Goal: Transaction & Acquisition: Obtain resource

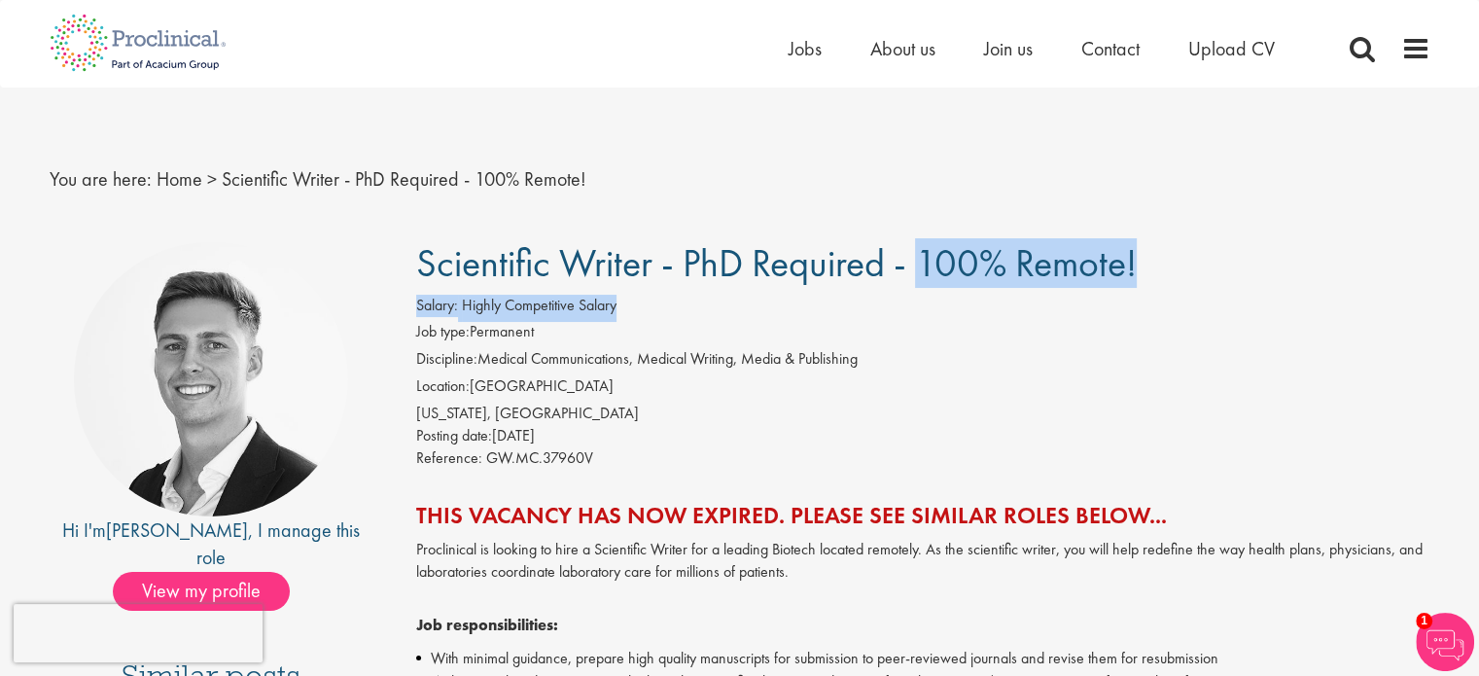
drag, startPoint x: 717, startPoint y: 273, endPoint x: 974, endPoint y: 312, distance: 260.6
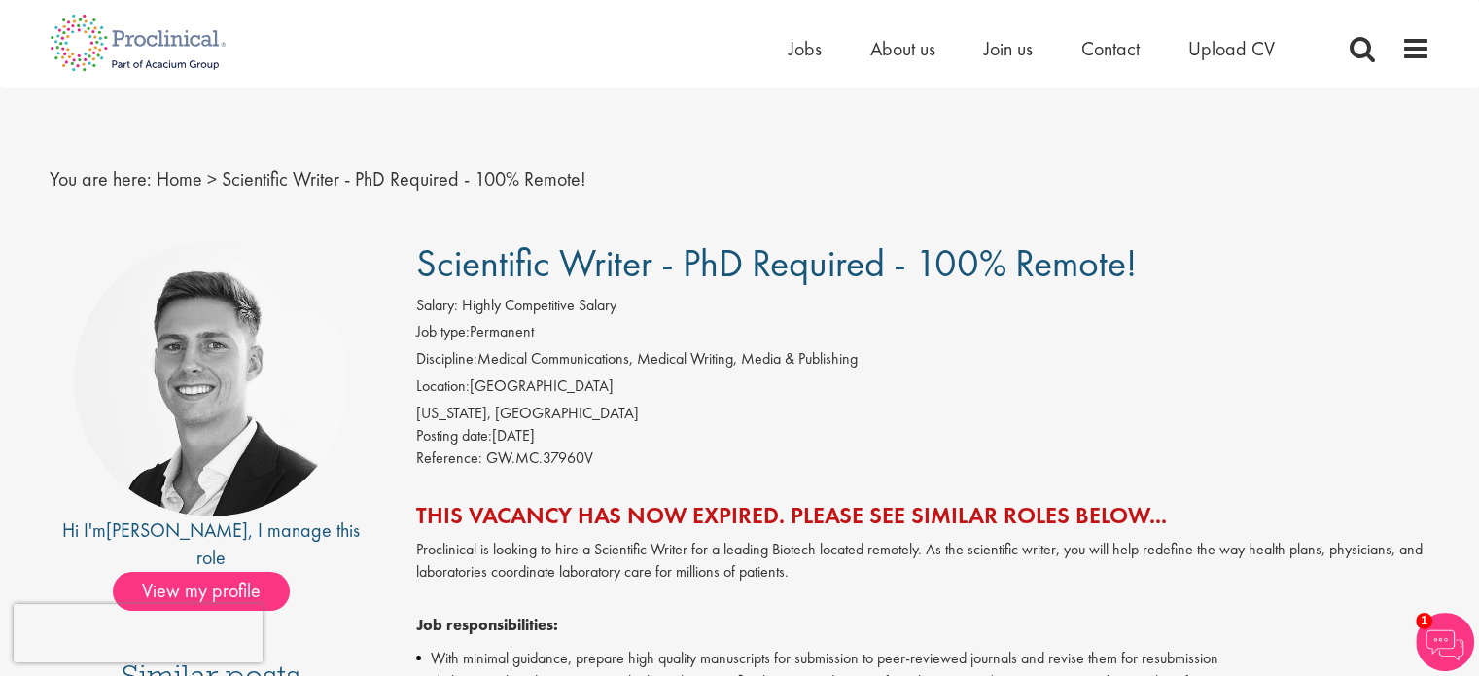
click at [736, 346] on li "Job type: Permanent" at bounding box center [923, 334] width 1014 height 27
drag, startPoint x: 577, startPoint y: 366, endPoint x: 873, endPoint y: 367, distance: 296.5
click at [873, 367] on li "Discipline: Medical Communications, Medical Writing, Media & Publishing" at bounding box center [923, 361] width 1014 height 27
drag, startPoint x: 580, startPoint y: 419, endPoint x: 586, endPoint y: 440, distance: 22.2
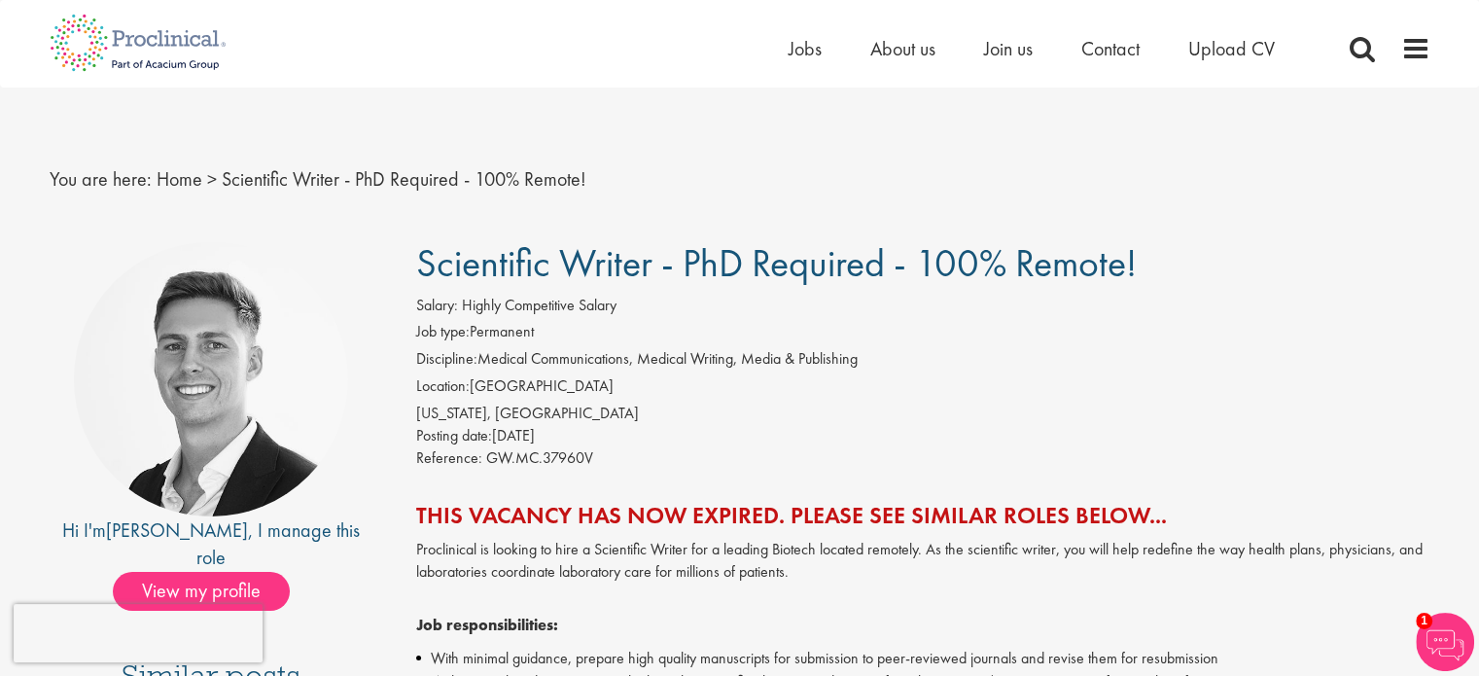
click at [586, 440] on div "Salary: Highly Competitive Salary Job type: Permanent Discipline: Medical Commu…" at bounding box center [923, 385] width 1043 height 180
click at [207, 43] on img at bounding box center [138, 43] width 206 height 86
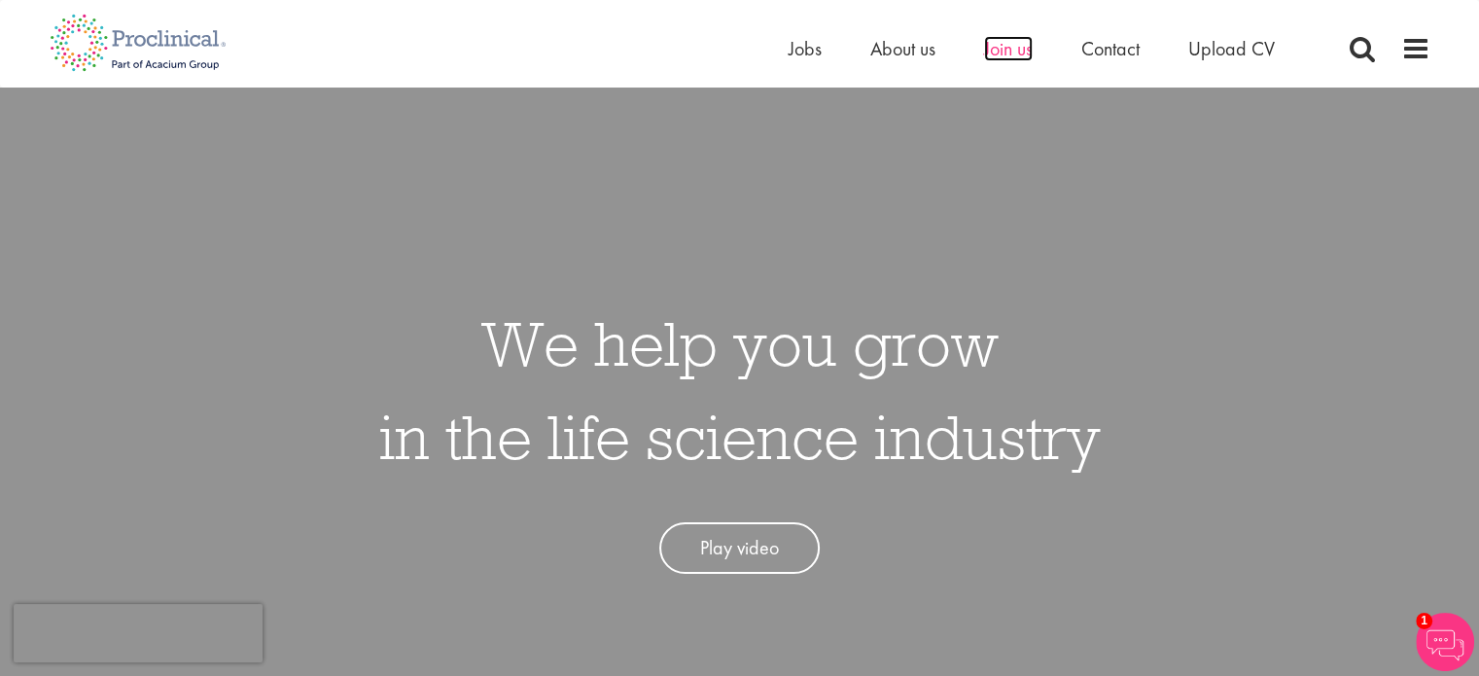
click at [1019, 49] on span "Join us" at bounding box center [1008, 48] width 49 height 25
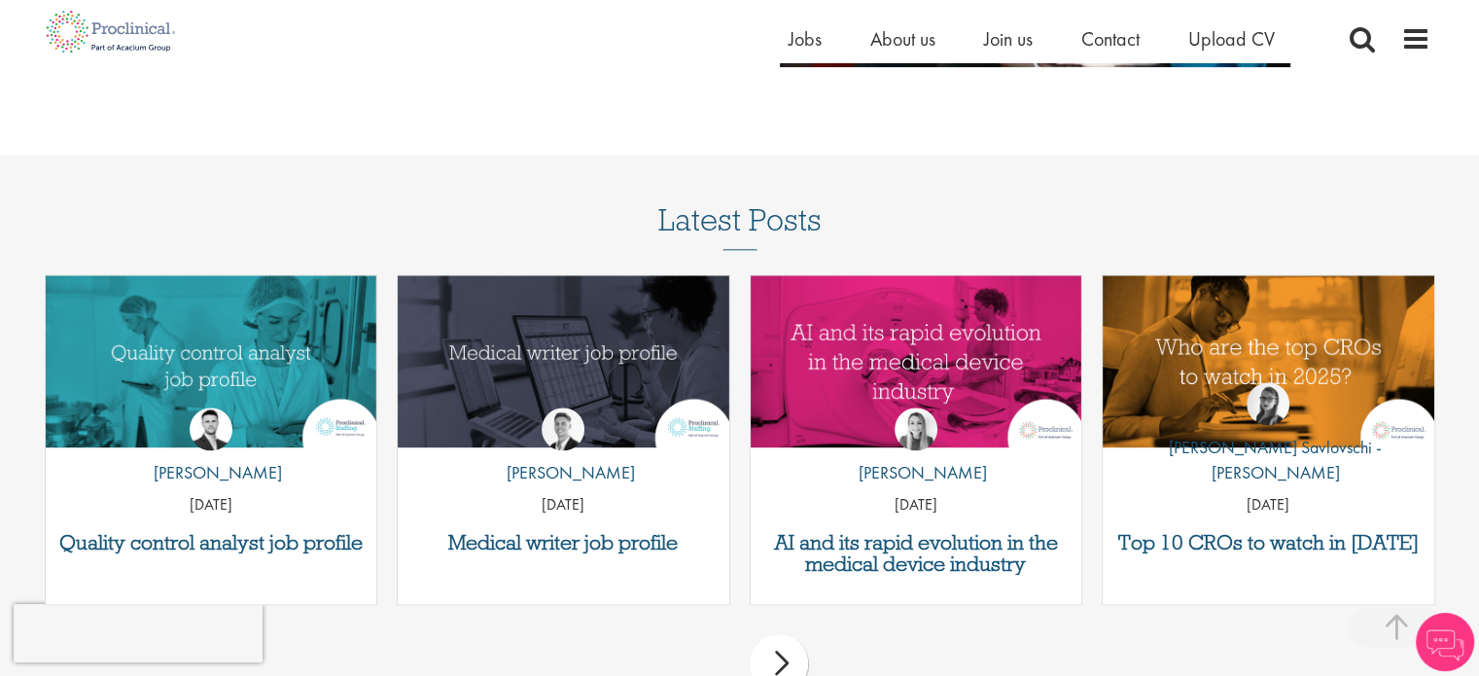
drag, startPoint x: 1492, startPoint y: 304, endPoint x: 1492, endPoint y: 563, distance: 258.6
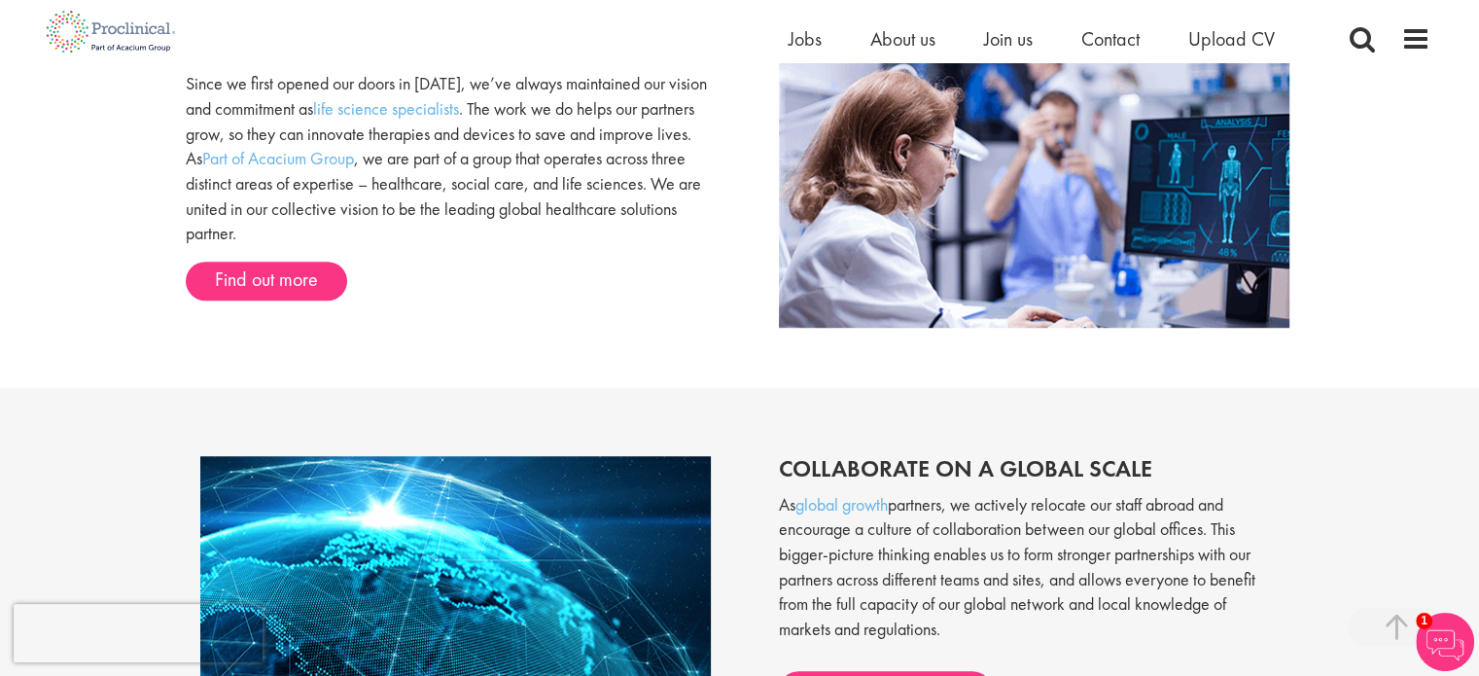
scroll to position [917, 0]
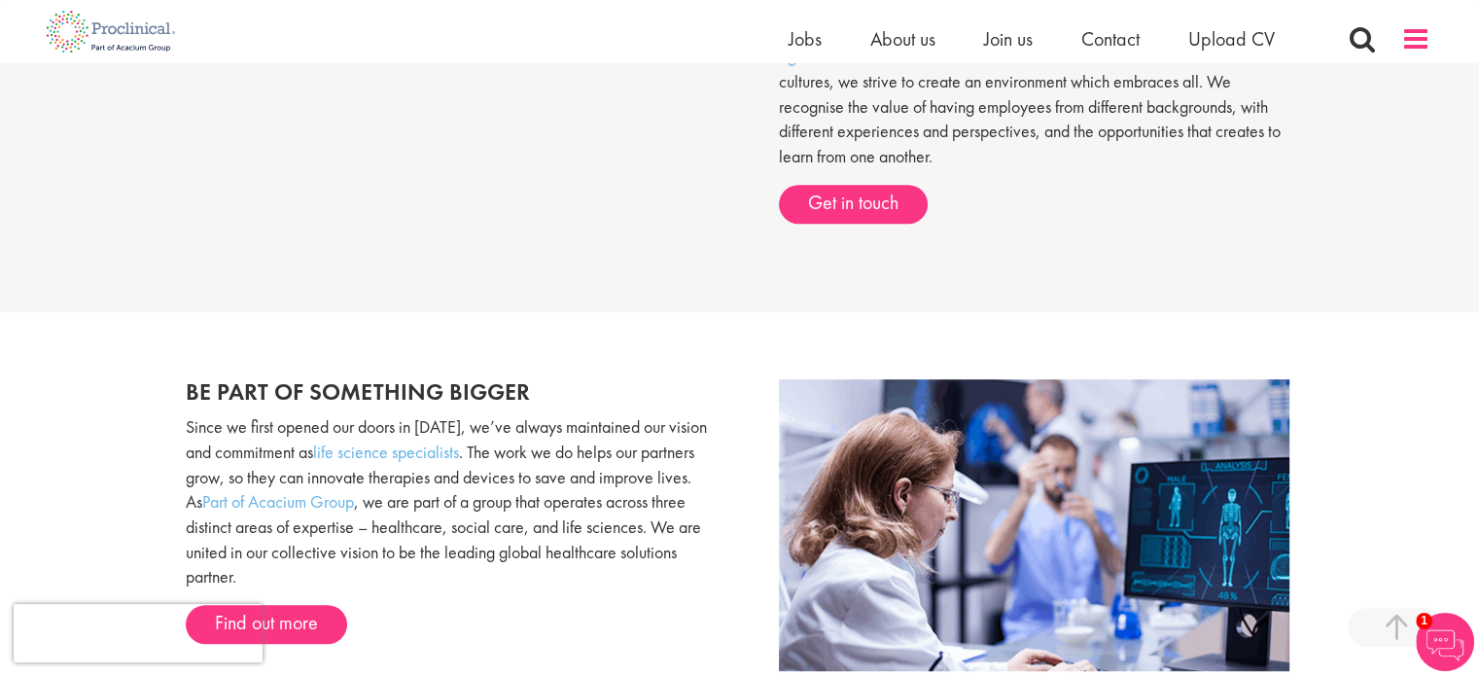
click at [1425, 49] on span at bounding box center [1415, 38] width 29 height 29
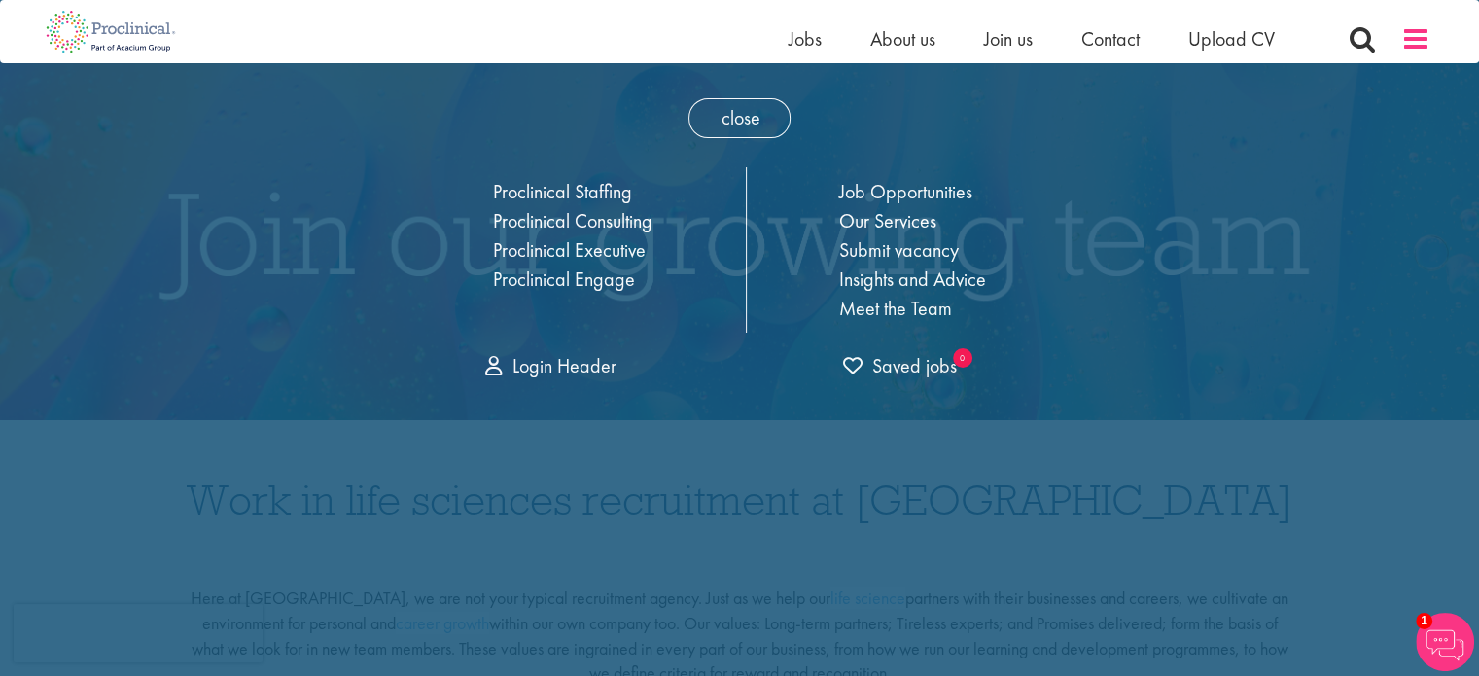
scroll to position [0, 0]
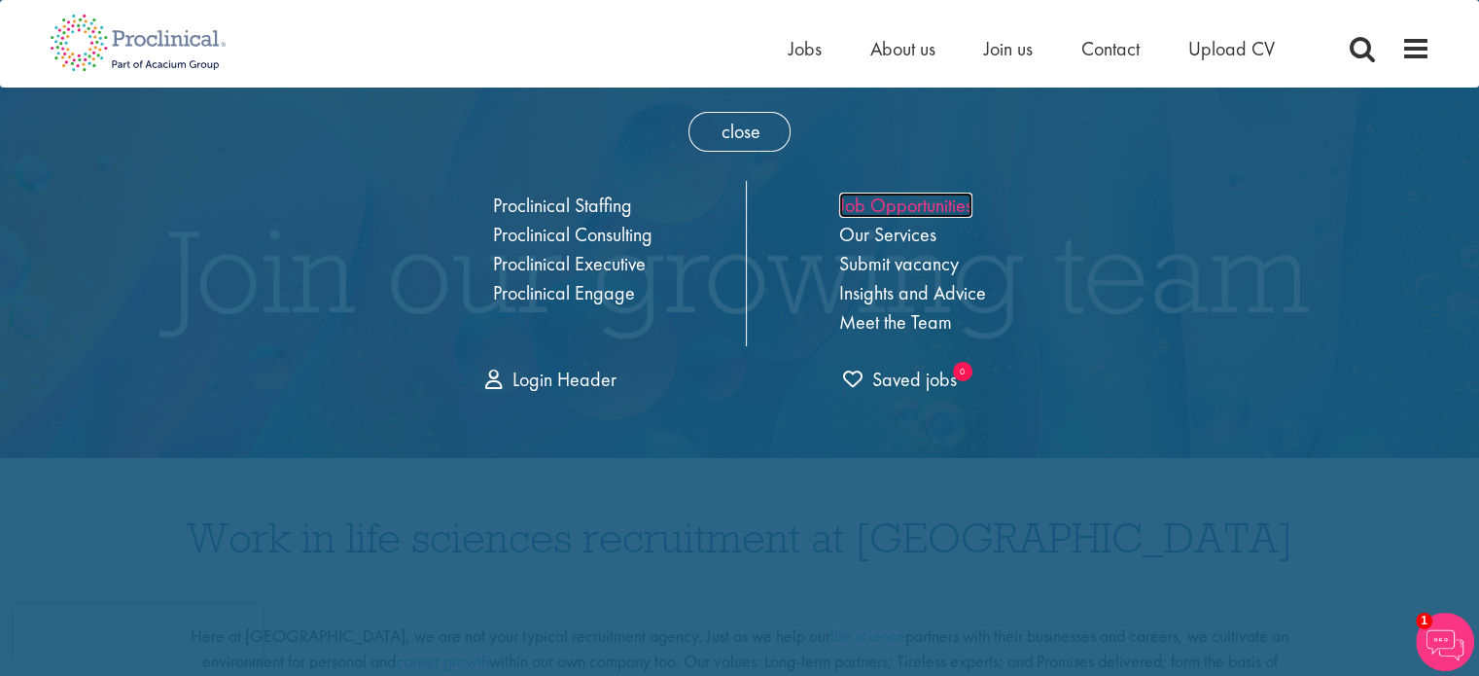
click at [914, 210] on link "Job Opportunities" at bounding box center [905, 205] width 133 height 25
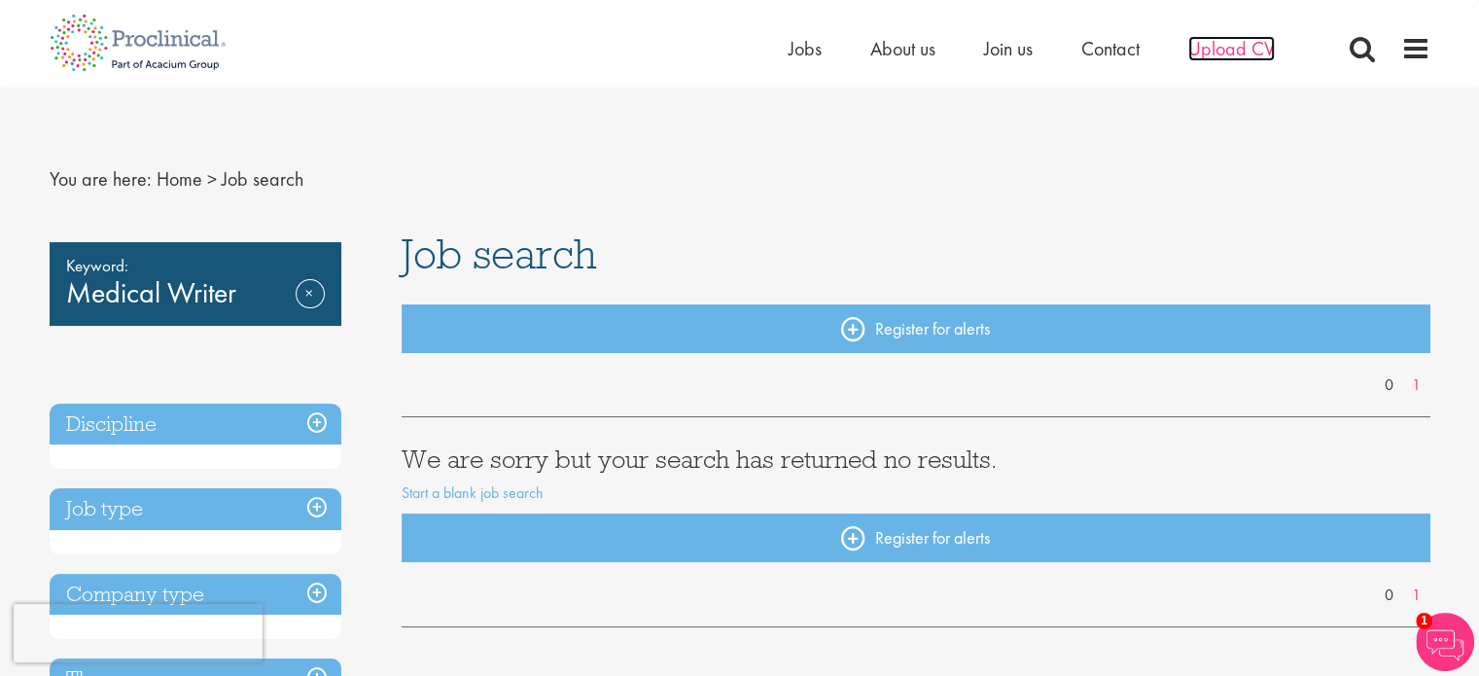
click at [1264, 53] on span "Upload CV" at bounding box center [1231, 48] width 87 height 25
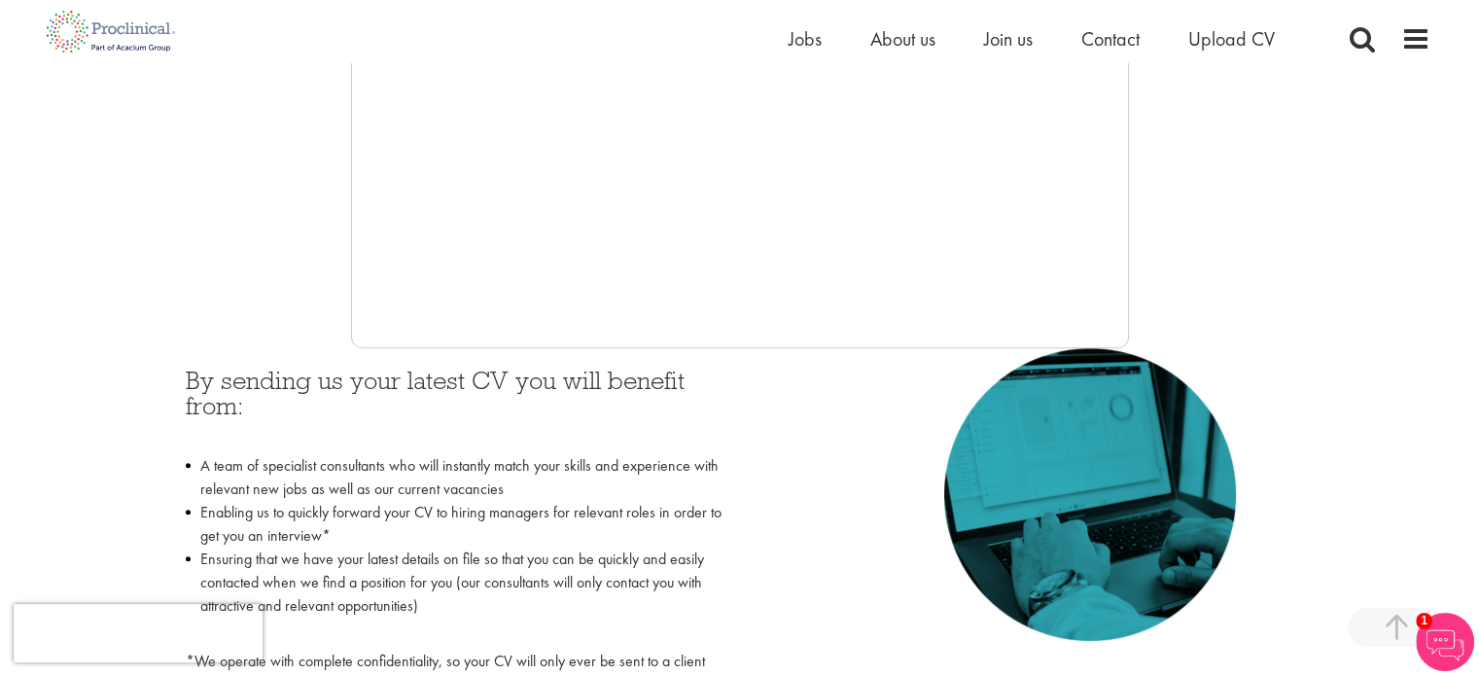
scroll to position [655, 0]
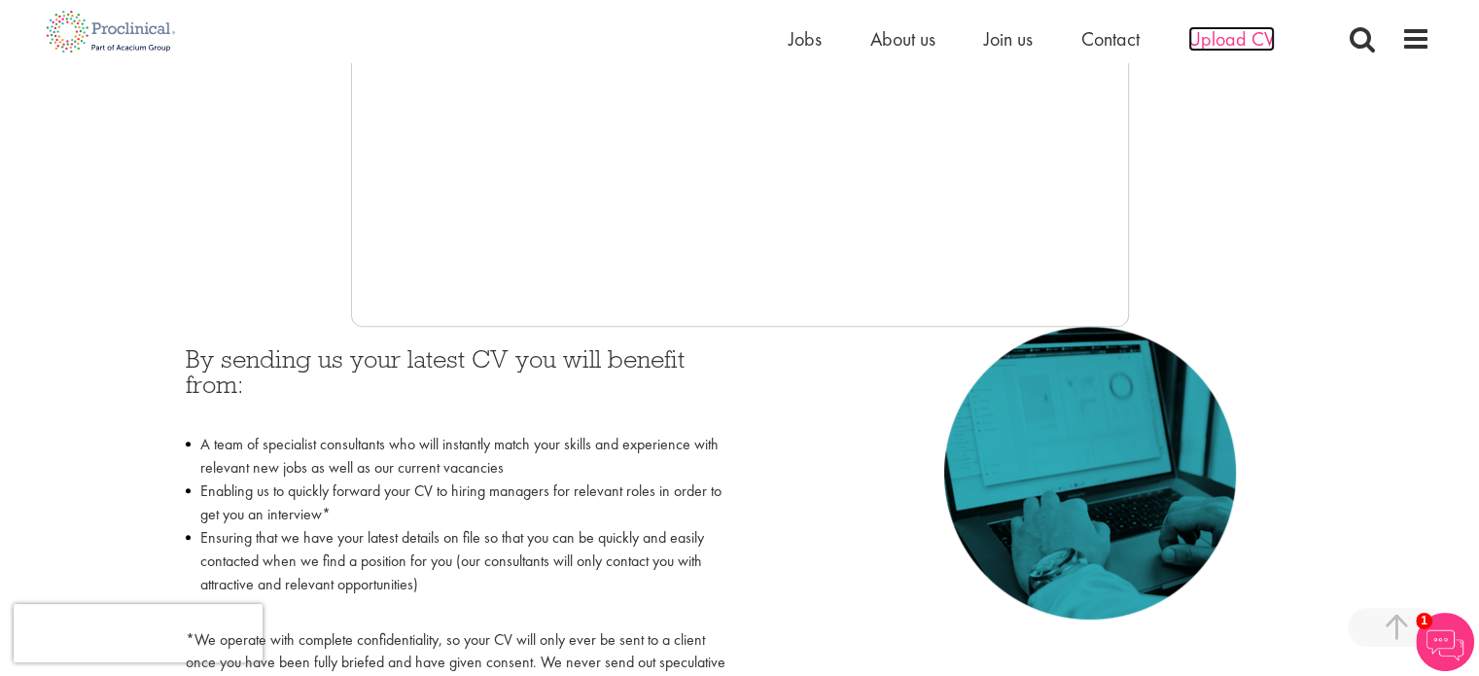
click at [1234, 39] on span "Upload CV" at bounding box center [1231, 38] width 87 height 25
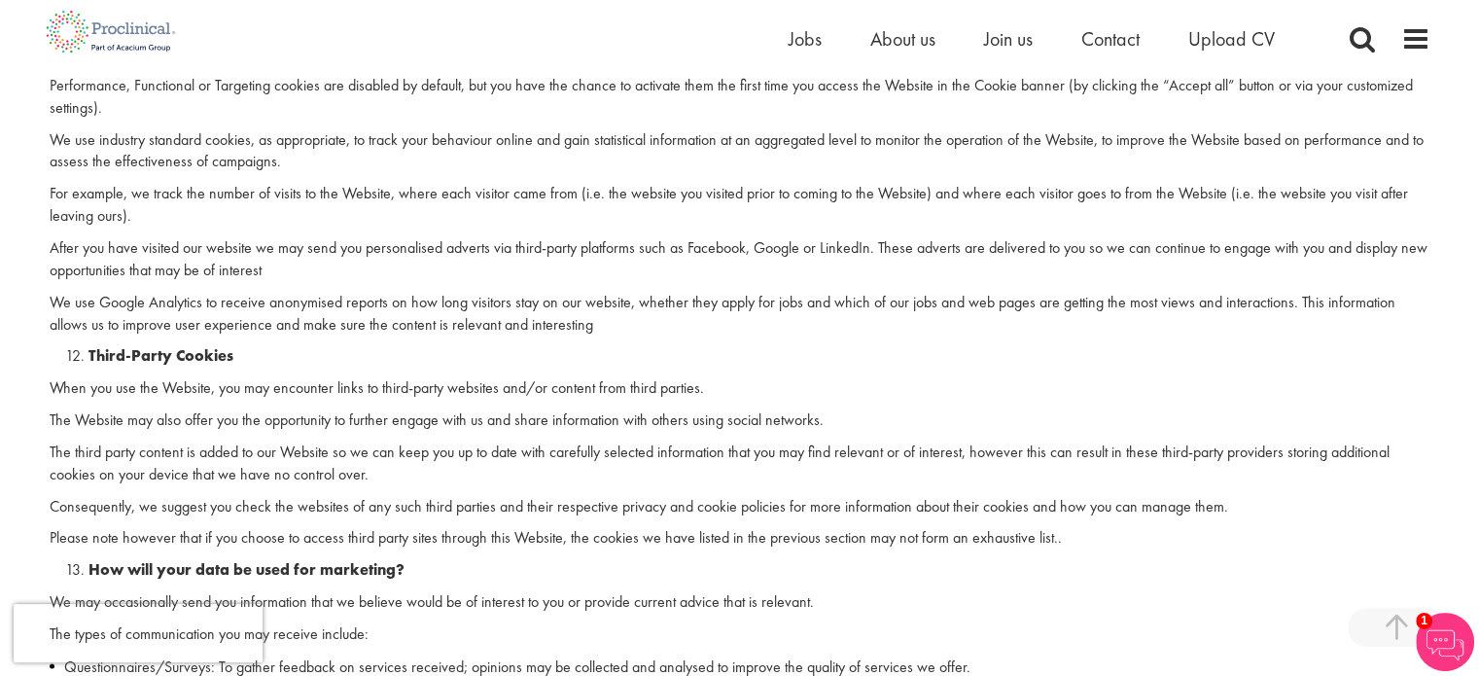
scroll to position [436, 0]
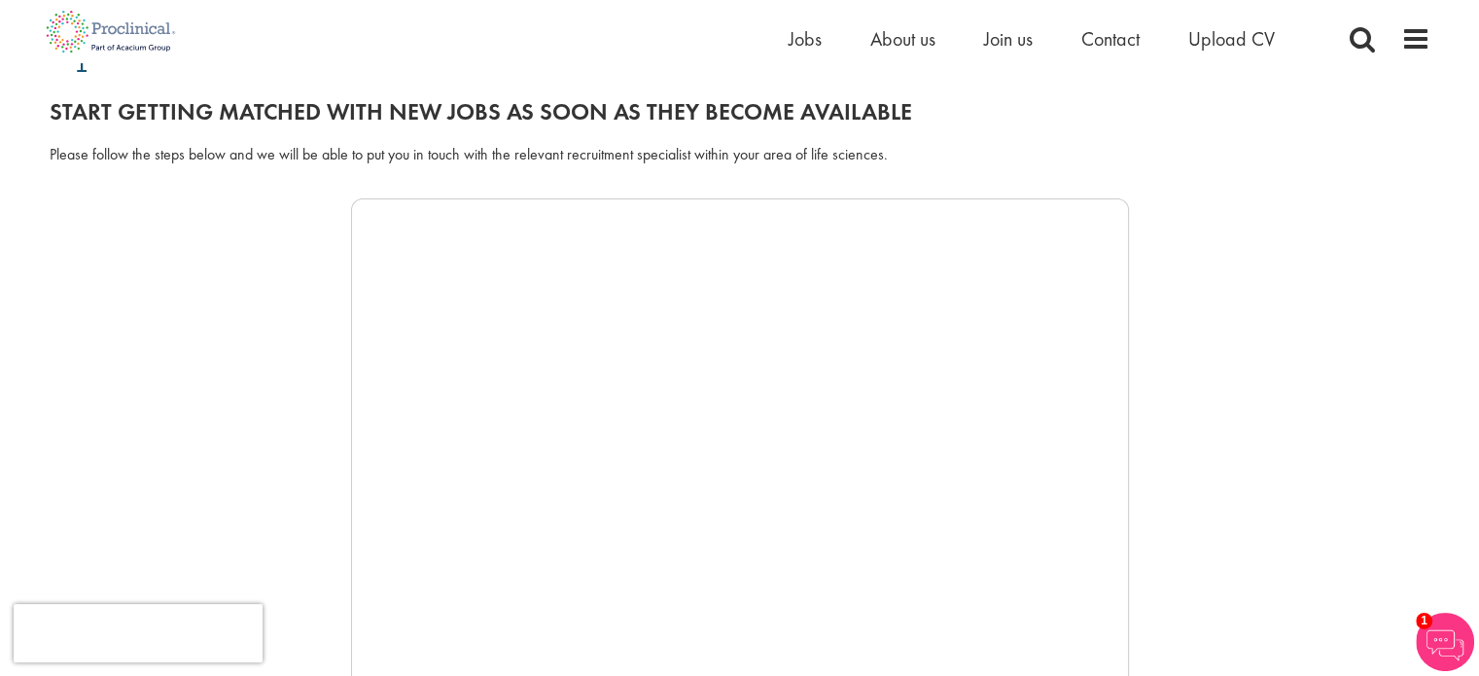
scroll to position [203, 0]
